Goal: Find specific page/section: Find specific page/section

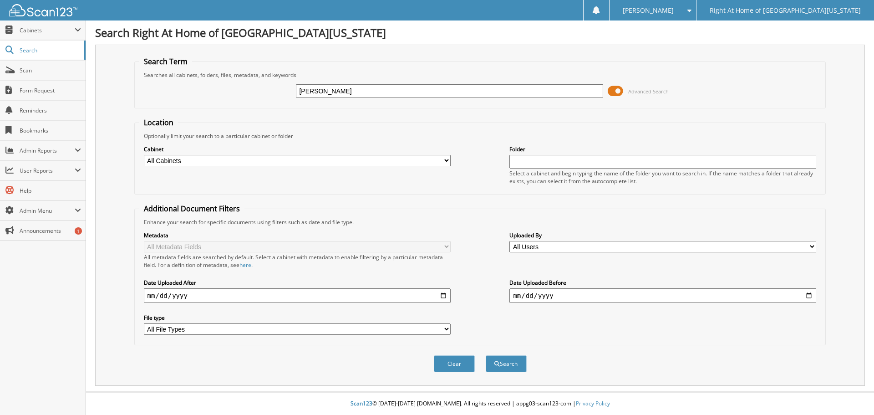
type input "maria couch"
click at [486, 355] on button "Search" at bounding box center [506, 363] width 41 height 17
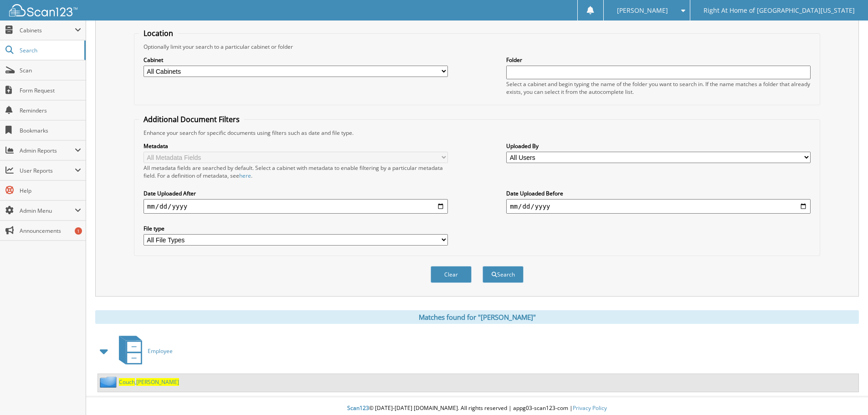
scroll to position [94, 0]
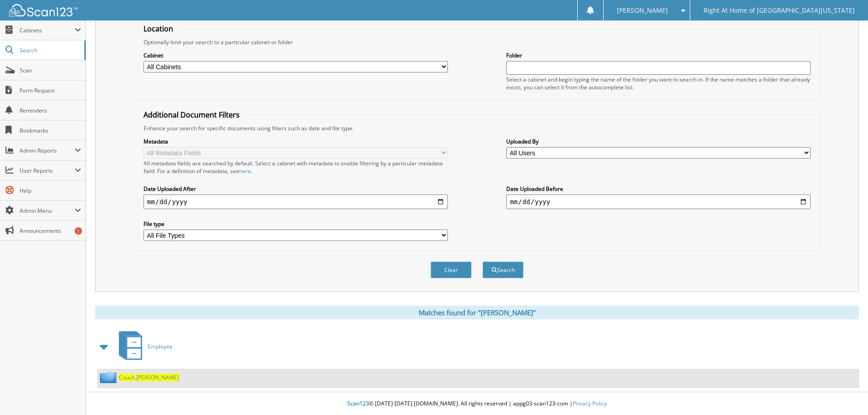
click at [132, 376] on span "Couch" at bounding box center [127, 377] width 16 height 8
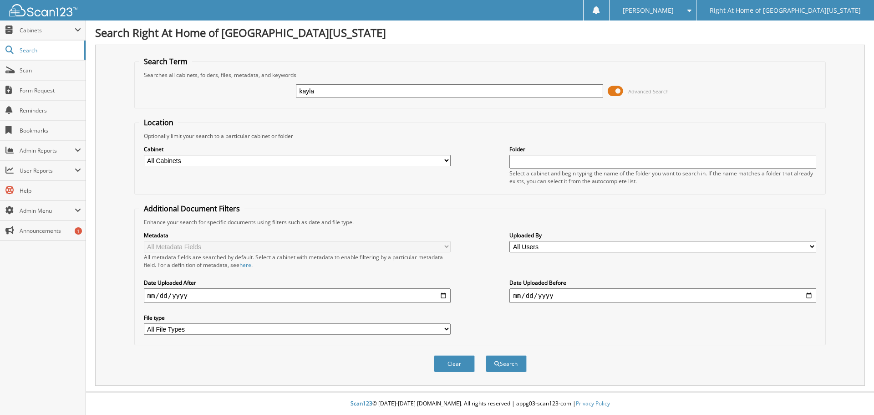
type input "kayla richards"
click at [509, 369] on button "Search" at bounding box center [506, 363] width 41 height 17
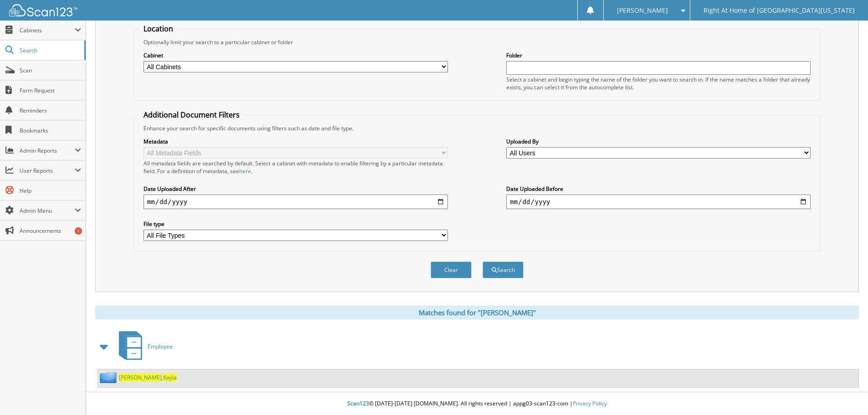
scroll to position [94, 0]
click at [133, 375] on span "Richards" at bounding box center [140, 377] width 43 height 8
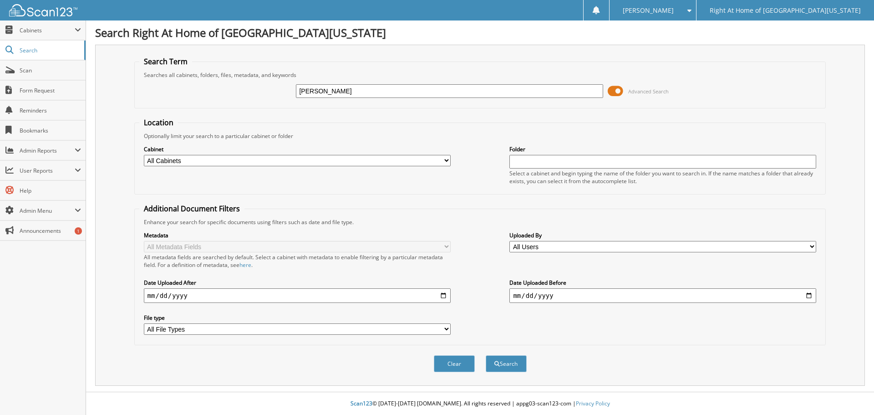
type input "leticia sarfo"
click at [486, 355] on button "Search" at bounding box center [506, 363] width 41 height 17
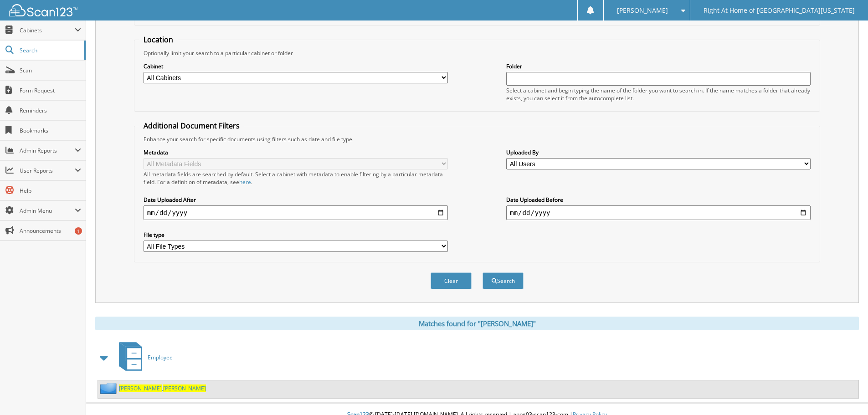
scroll to position [94, 0]
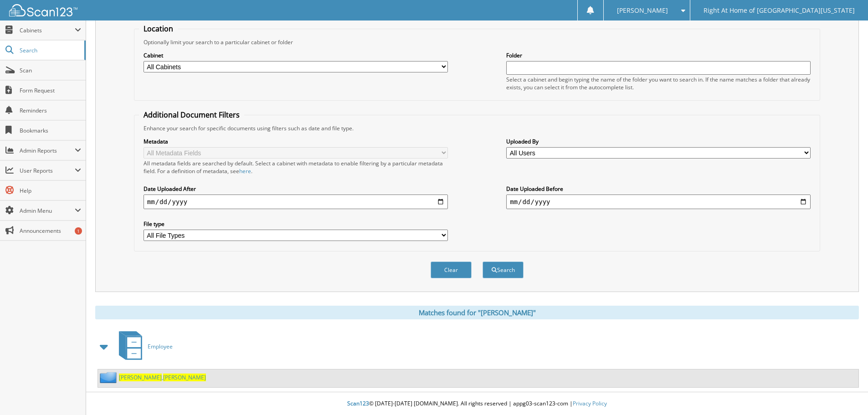
click at [128, 376] on span "Sarfo" at bounding box center [140, 377] width 43 height 8
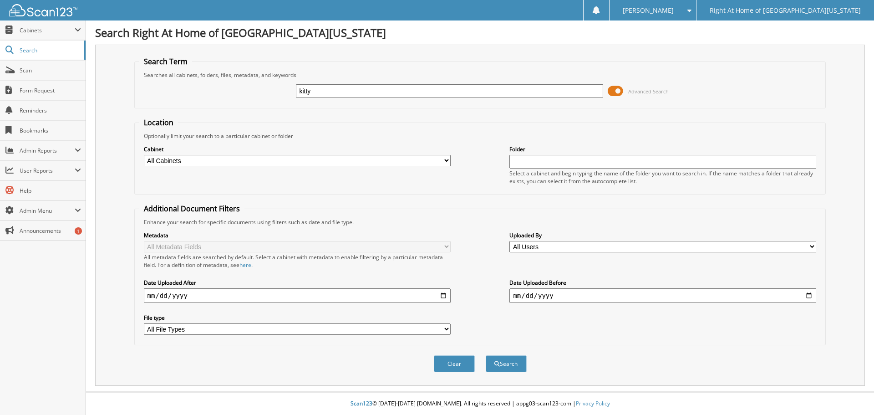
type input "[PERSON_NAME]"
click at [500, 364] on button "Search" at bounding box center [506, 363] width 41 height 17
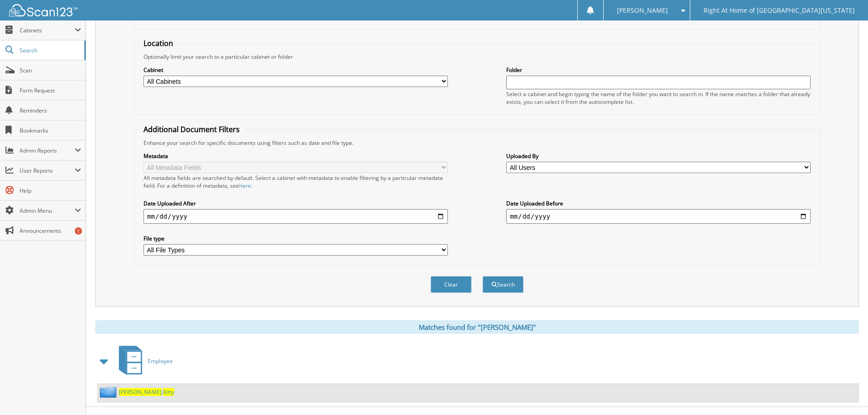
scroll to position [94, 0]
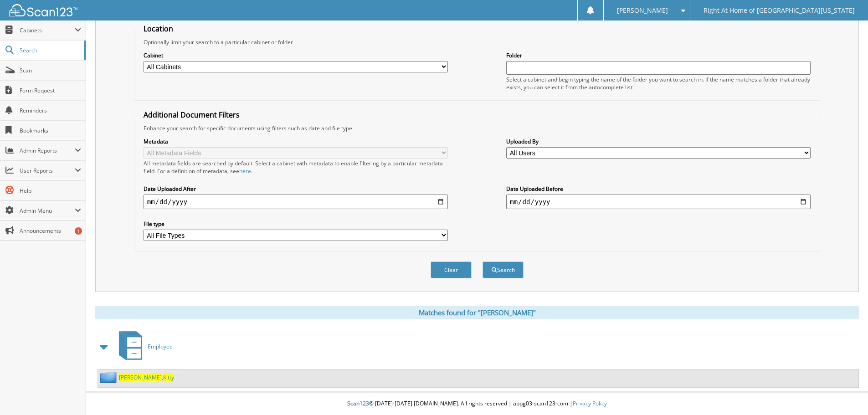
click at [131, 376] on span "[PERSON_NAME]" at bounding box center [140, 377] width 43 height 8
